Goal: Transaction & Acquisition: Obtain resource

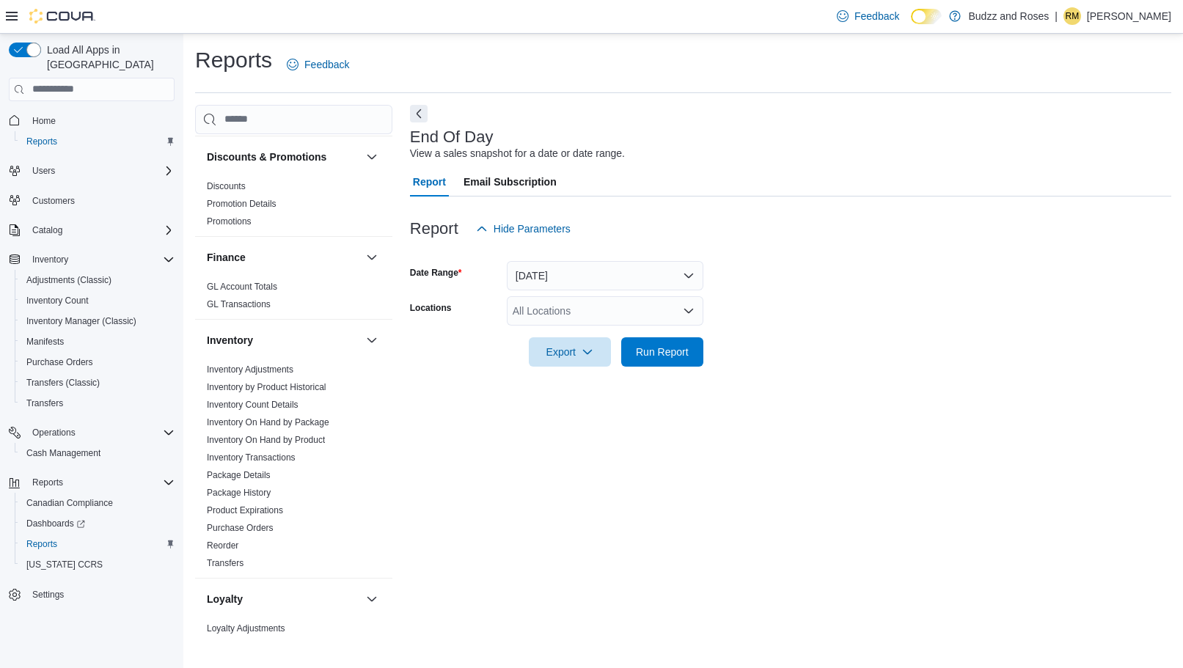
scroll to position [513, 0]
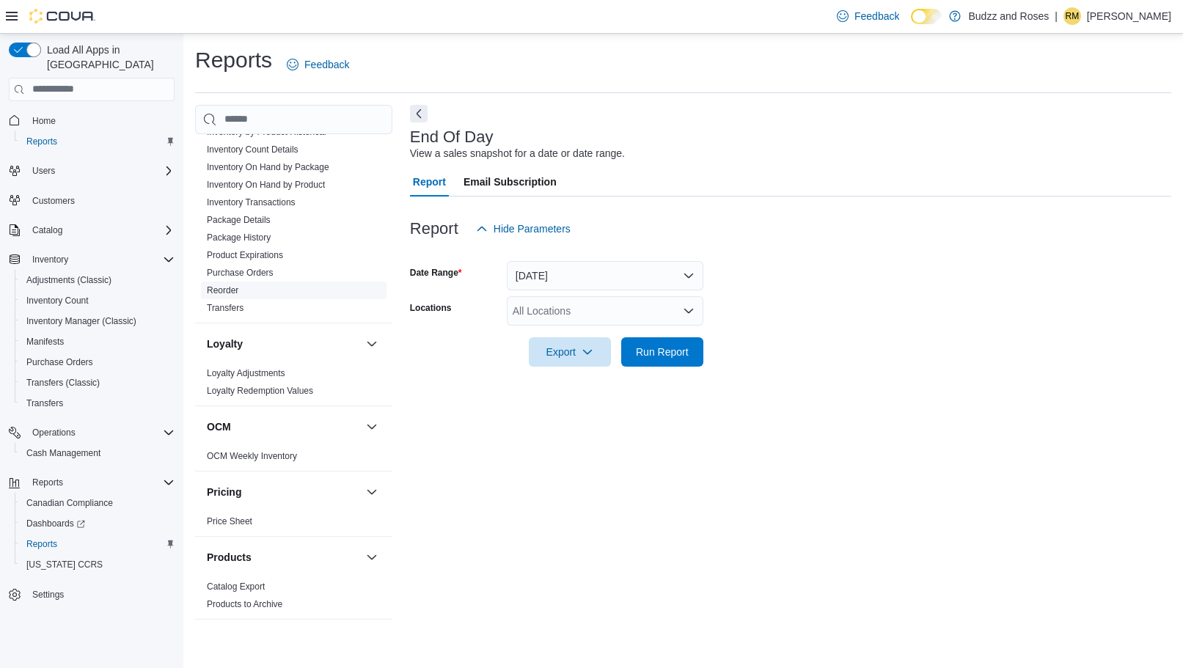
click at [234, 289] on link "Reorder" at bounding box center [223, 290] width 32 height 10
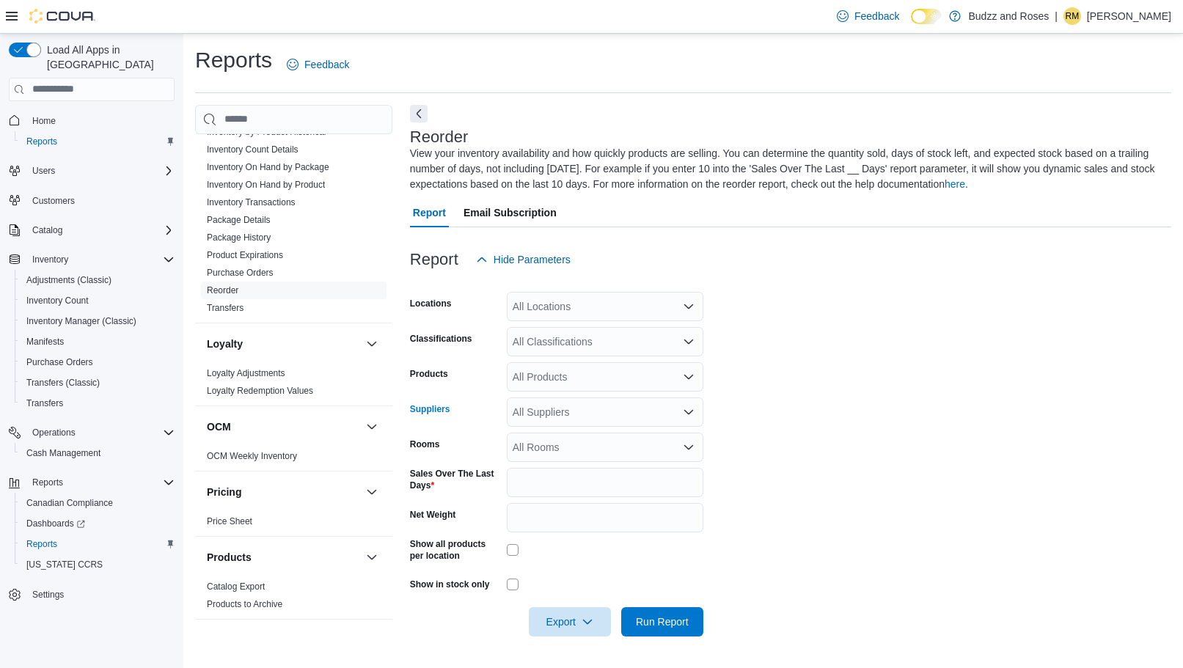
click at [686, 408] on icon "Open list of options" at bounding box center [689, 412] width 12 height 12
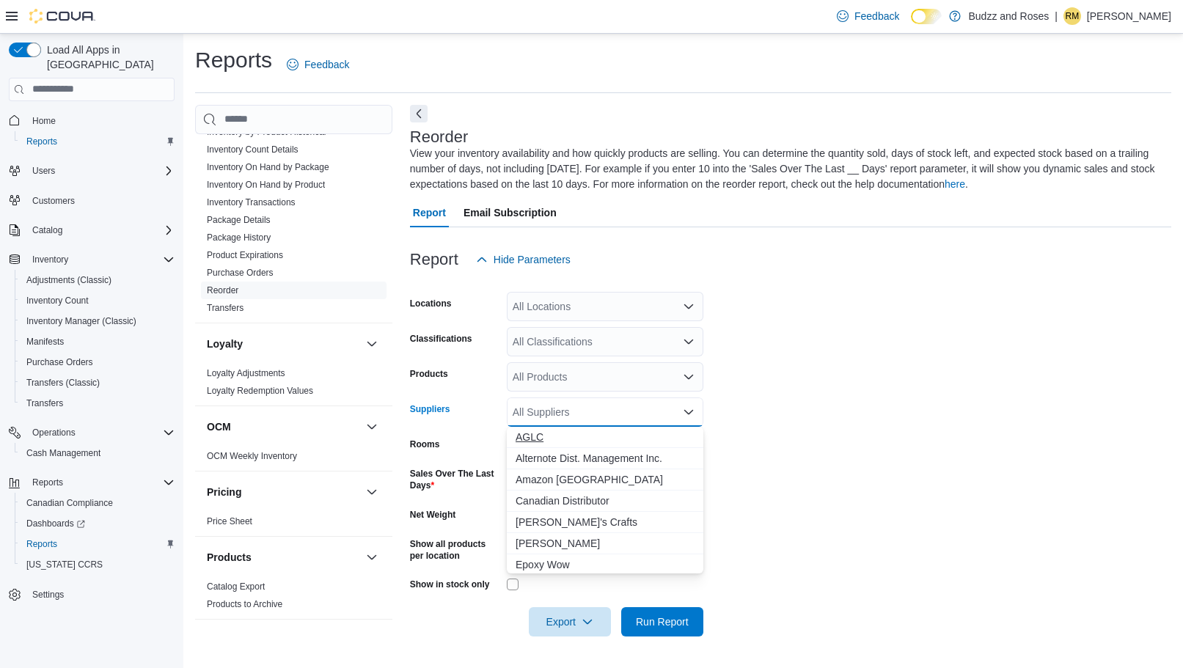
click at [576, 438] on span "AGLC" at bounding box center [605, 437] width 179 height 15
click at [857, 370] on form "Locations All Locations Classifications All Classifications Products All Produc…" at bounding box center [790, 455] width 761 height 362
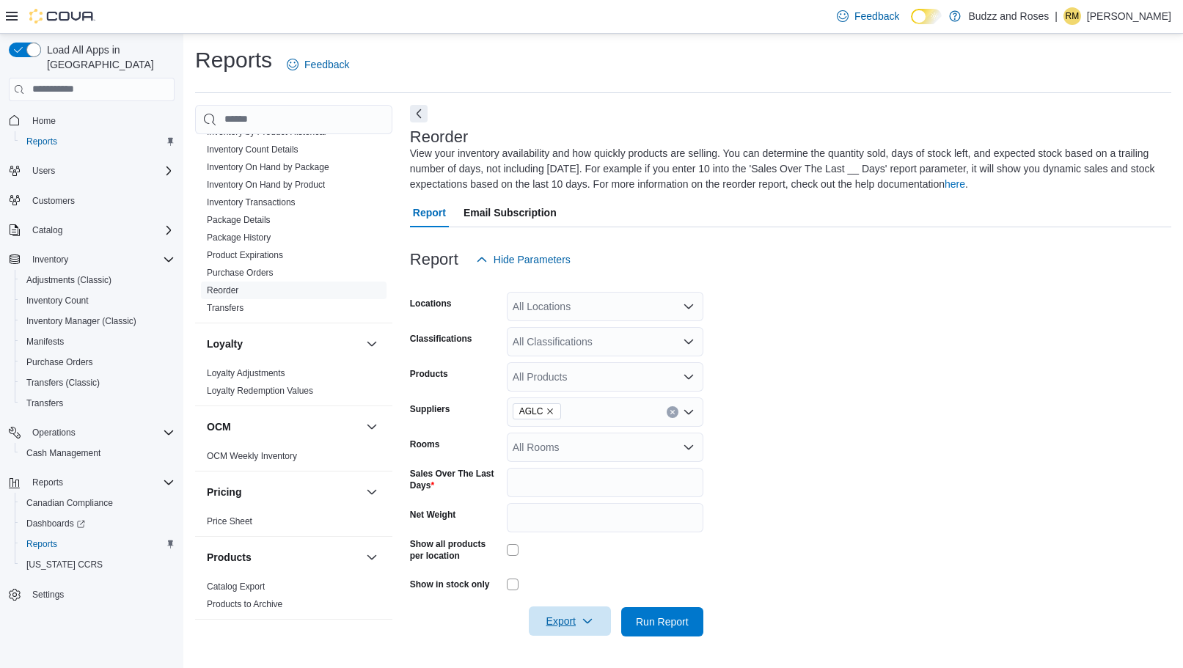
click at [576, 622] on span "Export" at bounding box center [570, 620] width 65 height 29
click at [580, 532] on span "Export to Excel" at bounding box center [572, 534] width 66 height 12
